Goal: Transaction & Acquisition: Subscribe to service/newsletter

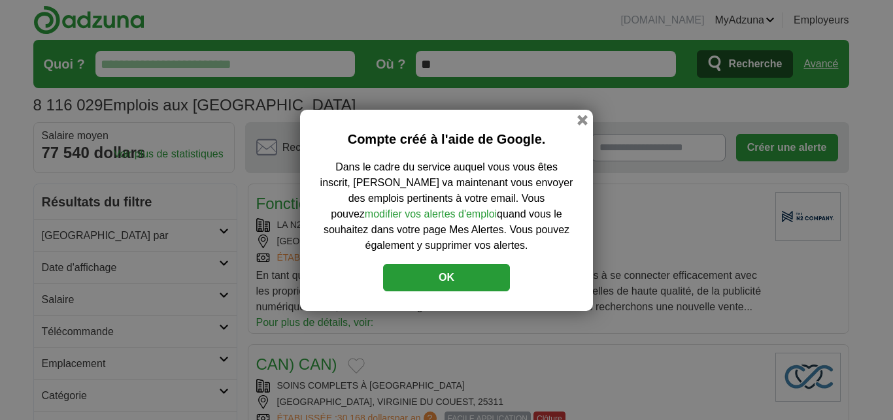
click at [442, 286] on button "OK" at bounding box center [446, 277] width 127 height 27
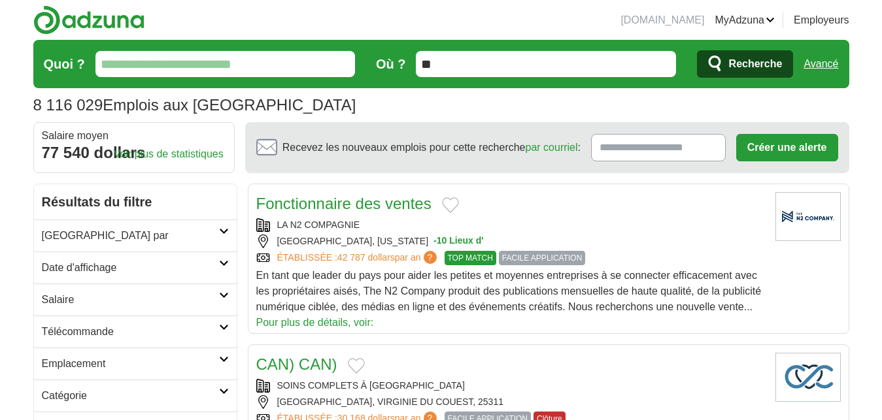
click at [213, 66] on input "Quoi ?" at bounding box center [224, 64] width 259 height 26
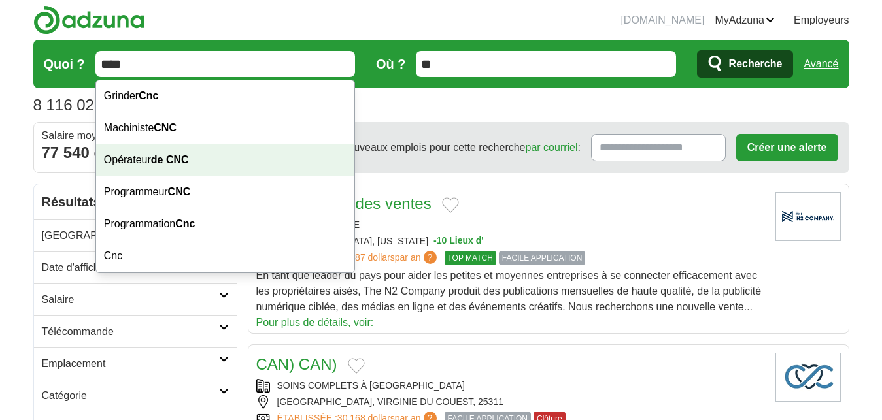
click at [209, 156] on div "Opérateur de CNC" at bounding box center [225, 160] width 258 height 32
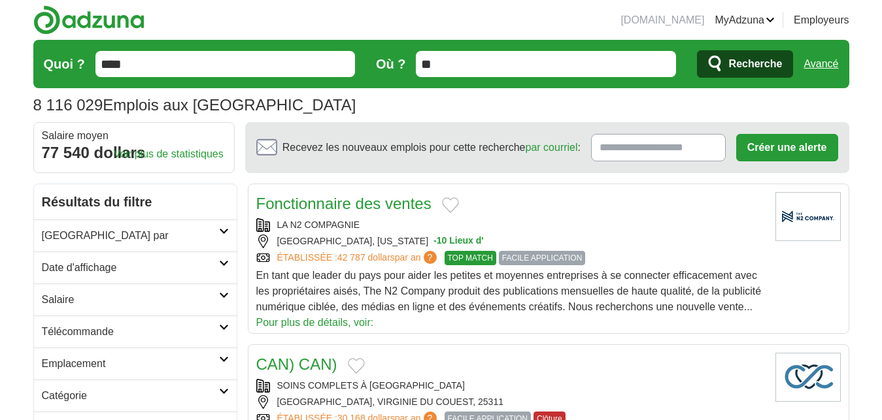
type input "**********"
click at [448, 61] on input "**" at bounding box center [545, 64] width 259 height 26
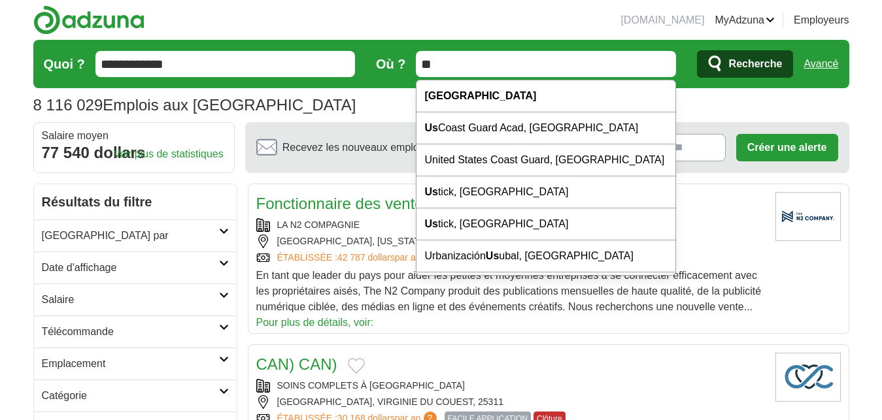
type input "*"
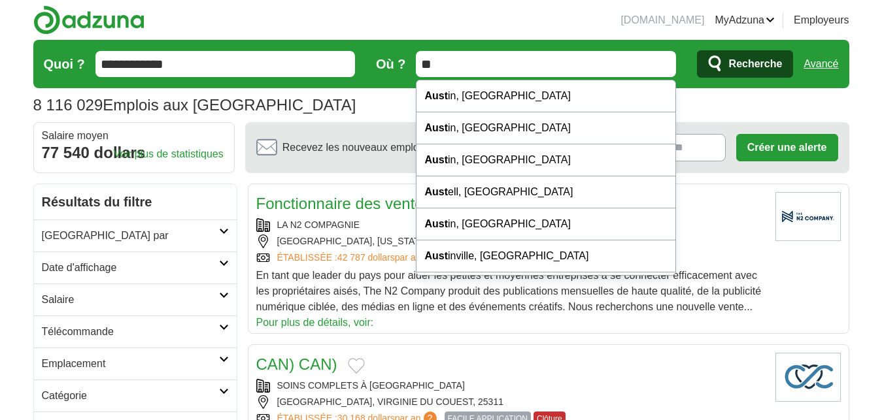
type input "*"
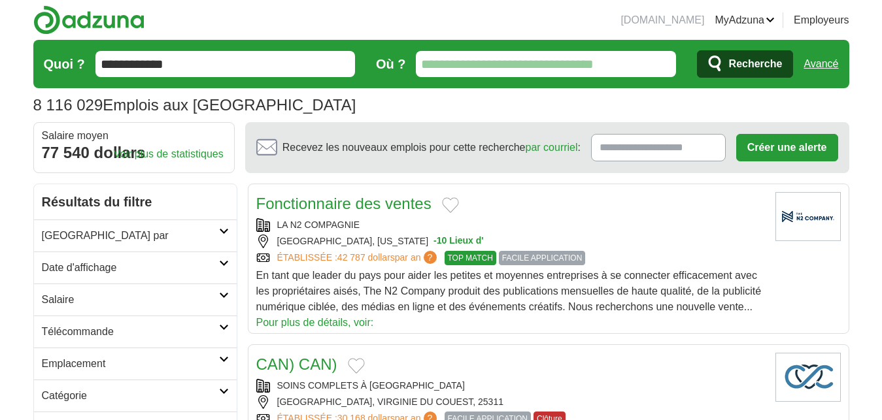
click at [773, 63] on span "Recherche" at bounding box center [756, 64] width 54 height 26
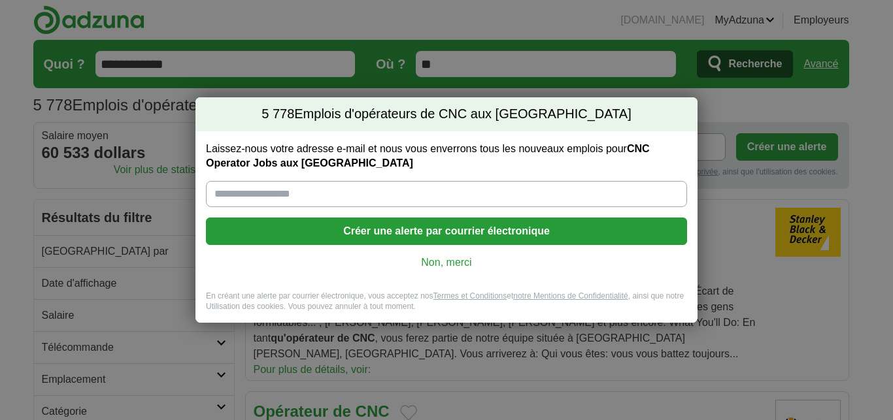
click at [369, 190] on input "Laissez-nous votre adresse e-mail et nous vous enverrons tous les nouveaux empl…" at bounding box center [446, 194] width 481 height 26
type input "*"
type input "**********"
click at [403, 229] on button "Créer une alerte par courrier électronique" at bounding box center [446, 231] width 481 height 27
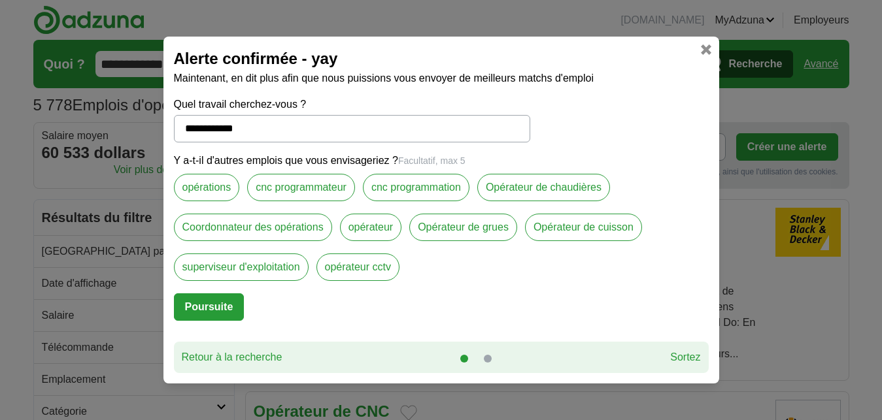
click at [228, 305] on button "Poursuite" at bounding box center [209, 306] width 71 height 27
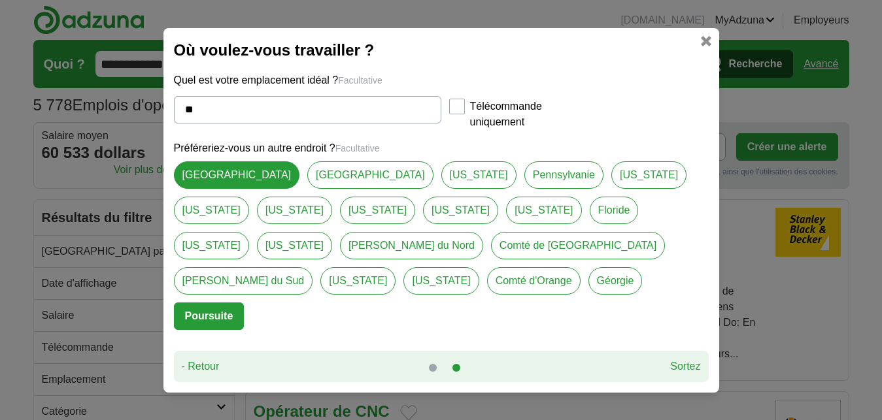
click at [223, 303] on button "Poursuite" at bounding box center [209, 316] width 71 height 27
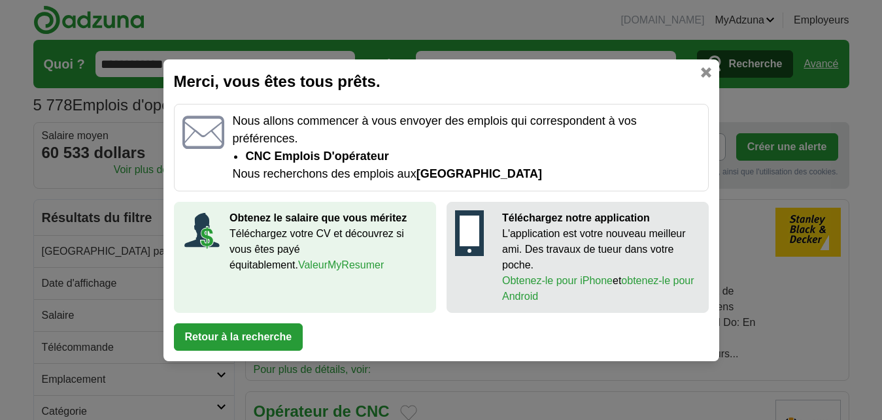
click at [244, 255] on p "Téléchargez votre CV et découvrez si vous êtes payé équitablement. ValeurMyResu…" at bounding box center [328, 249] width 198 height 47
click at [298, 266] on link "ValeurMyResumer" at bounding box center [341, 264] width 86 height 11
click at [218, 333] on button "Retour à la recherche" at bounding box center [238, 337] width 129 height 27
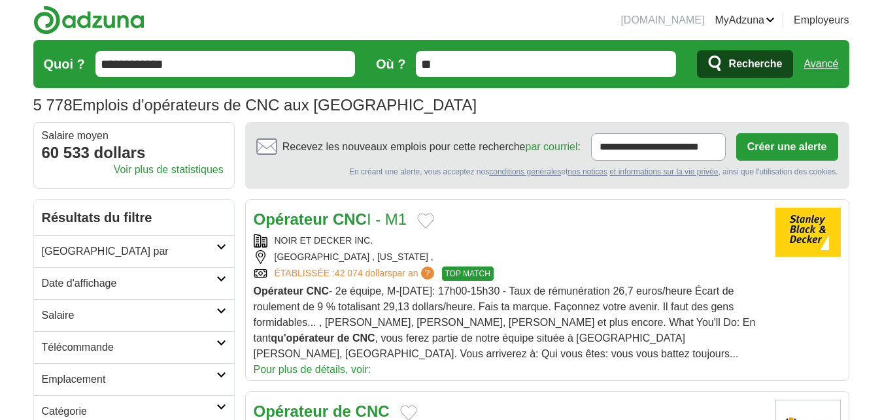
click at [371, 362] on link "Pour plus de détails, voir:" at bounding box center [313, 370] width 118 height 16
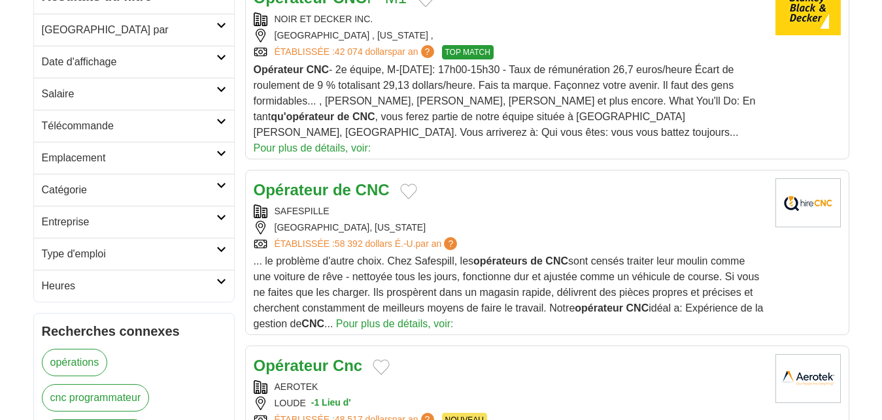
scroll to position [244, 0]
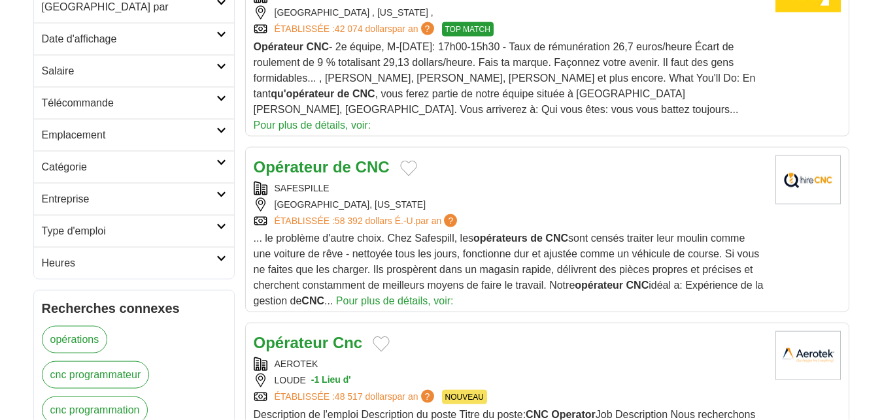
click at [449, 293] on link "Pour plus de détails, voir:" at bounding box center [395, 301] width 118 height 16
click at [222, 222] on link "Type d'emploi" at bounding box center [134, 231] width 200 height 32
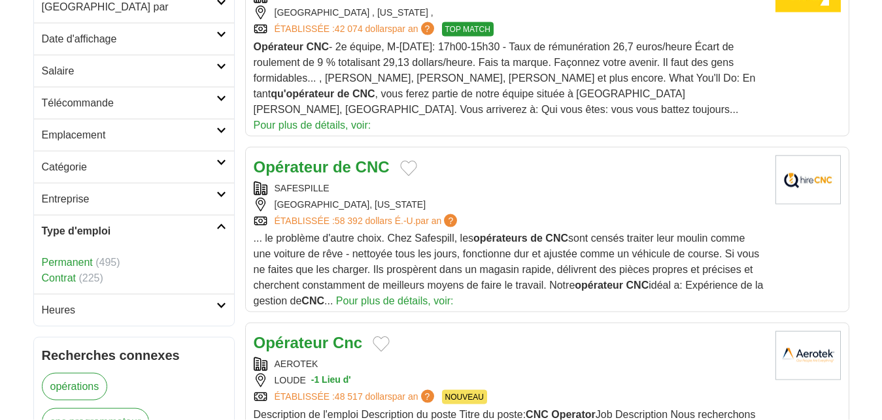
click at [90, 277] on span "(225)" at bounding box center [90, 278] width 24 height 11
click at [221, 308] on icon at bounding box center [221, 306] width 10 height 7
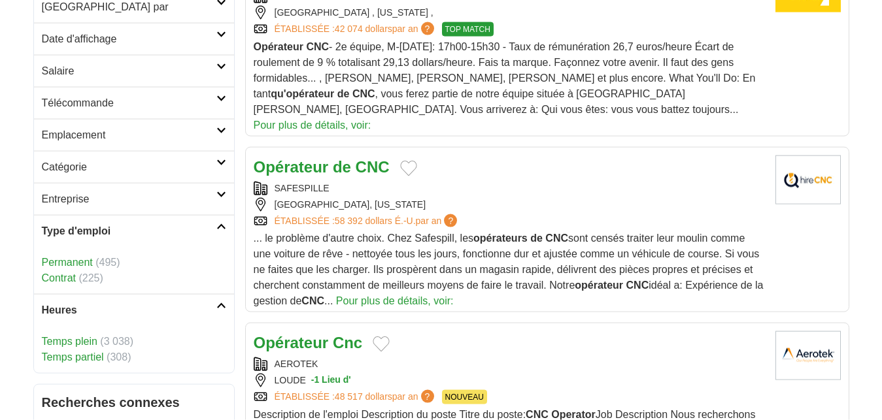
click at [429, 293] on link "Pour plus de détails, voir:" at bounding box center [395, 301] width 118 height 16
